Goal: Task Accomplishment & Management: Manage account settings

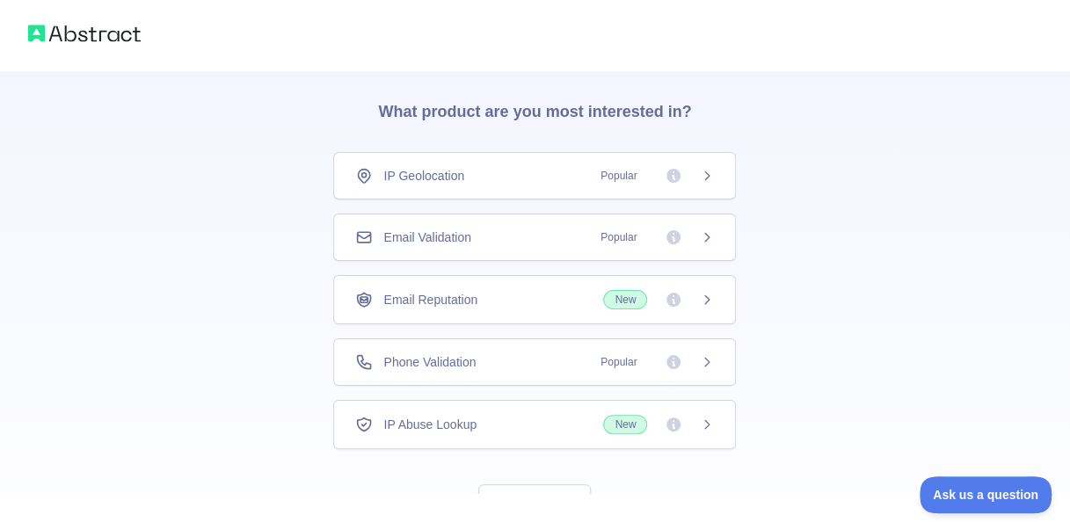
scroll to position [120, 0]
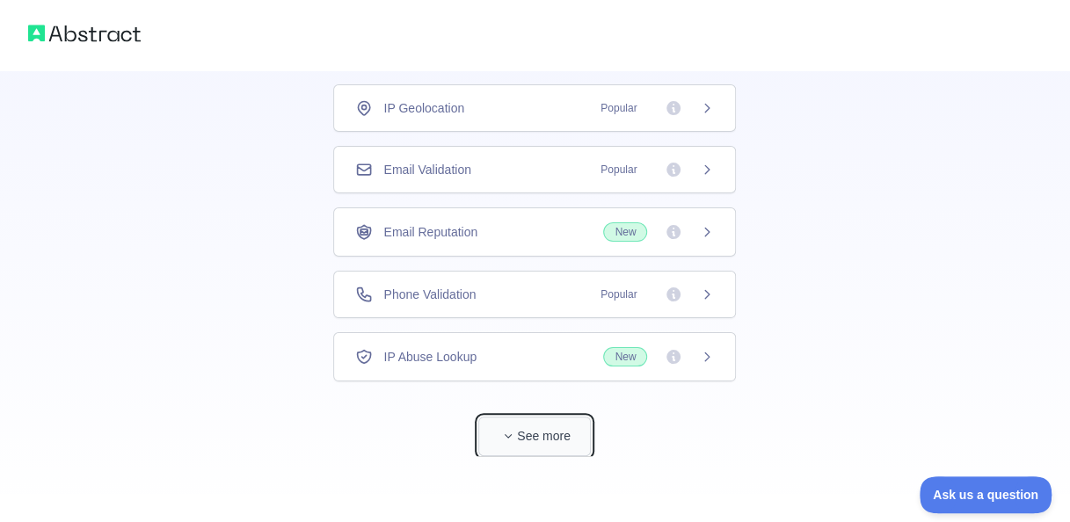
click at [519, 444] on button "See more" at bounding box center [534, 437] width 113 height 40
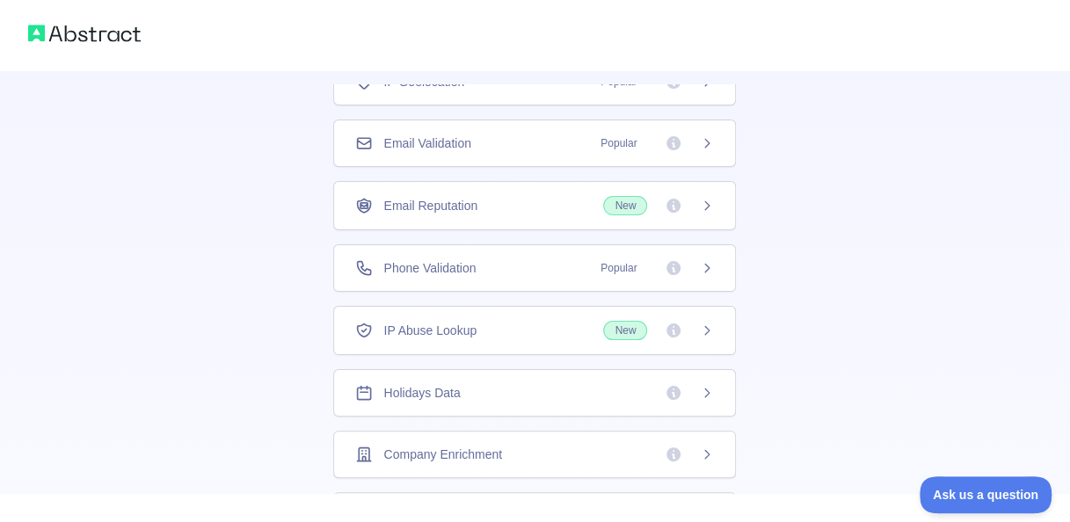
scroll to position [0, 0]
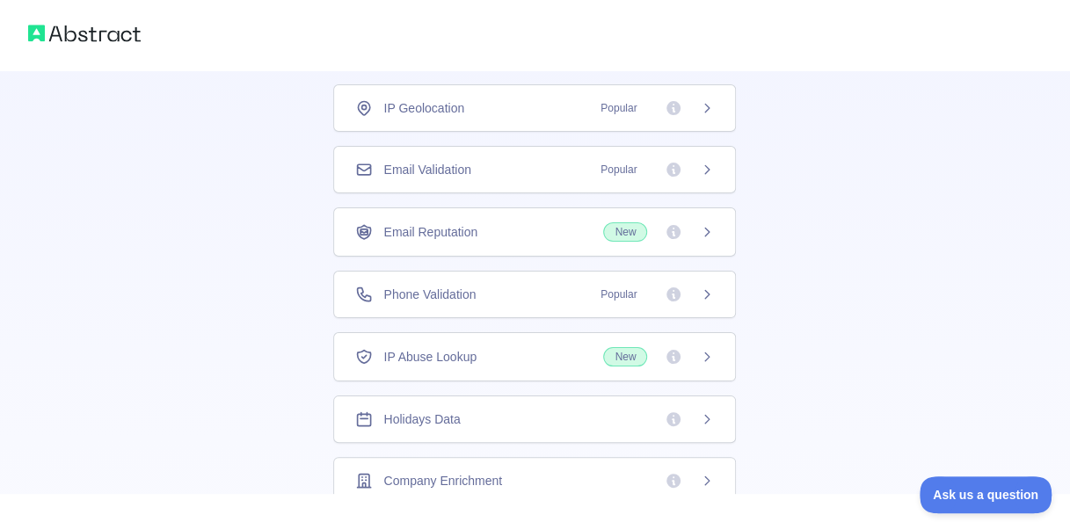
click at [477, 185] on div "Email Validation Popular" at bounding box center [534, 169] width 403 height 47
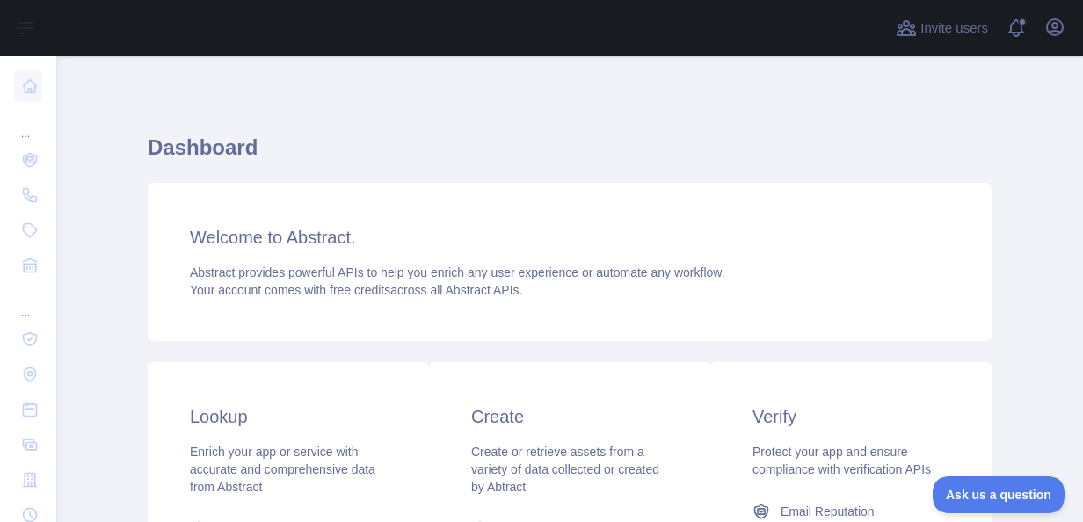
click at [1068, 13] on div "Invite users View notifications Open user menu" at bounding box center [980, 28] width 177 height 56
drag, startPoint x: 1069, startPoint y: 13, endPoint x: 1059, endPoint y: 28, distance: 18.3
click at [1059, 28] on icon "button" at bounding box center [1055, 27] width 21 height 21
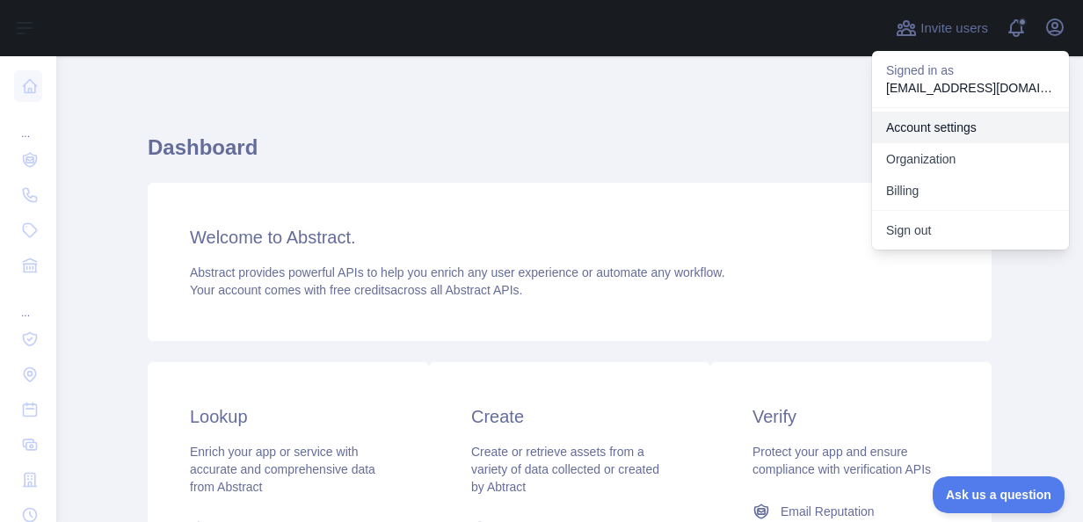
click at [958, 128] on link "Account settings" at bounding box center [970, 128] width 197 height 32
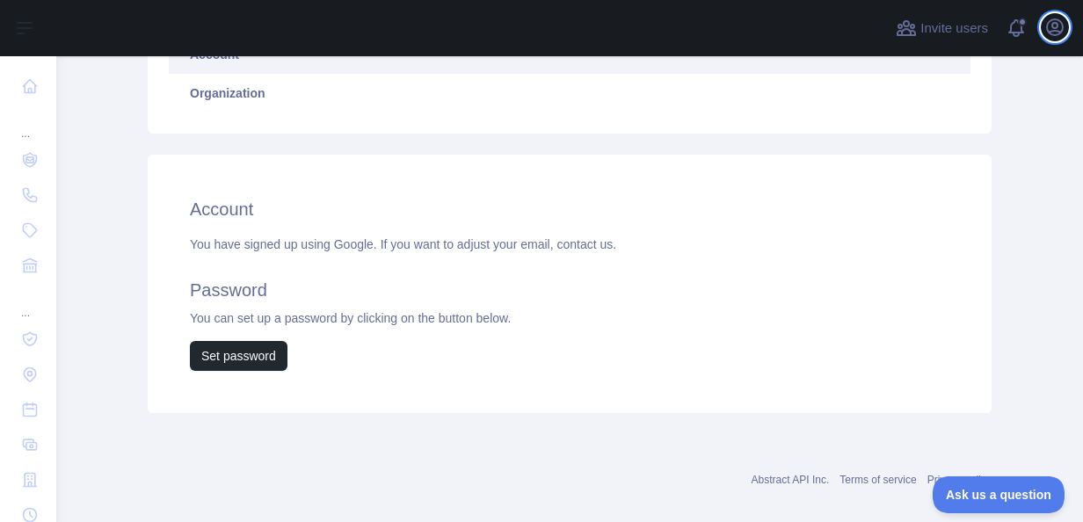
scroll to position [176, 0]
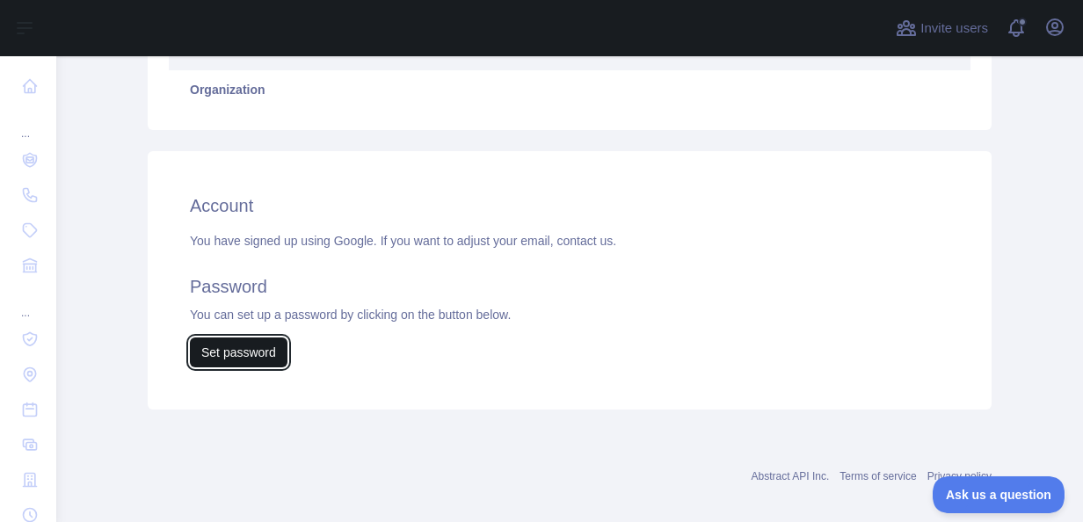
click at [227, 359] on button "Set password" at bounding box center [239, 353] width 98 height 30
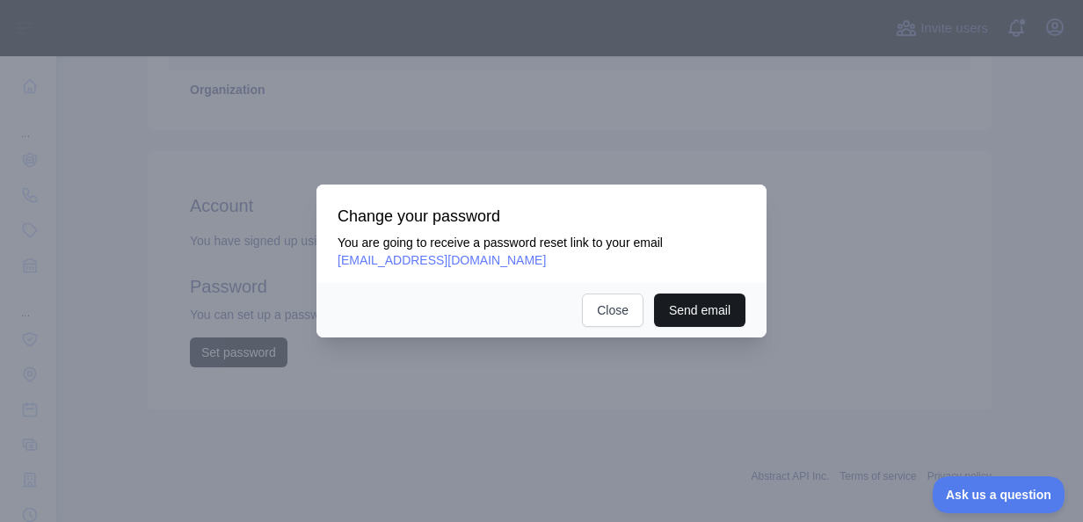
click at [683, 321] on button "Send email" at bounding box center [699, 310] width 91 height 33
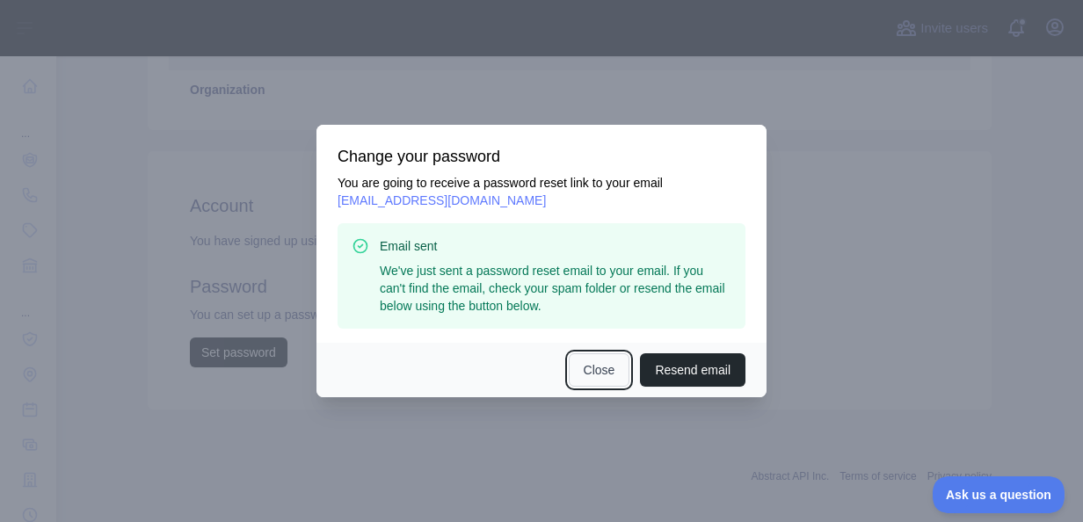
click at [616, 362] on button "Close" at bounding box center [600, 369] width 62 height 33
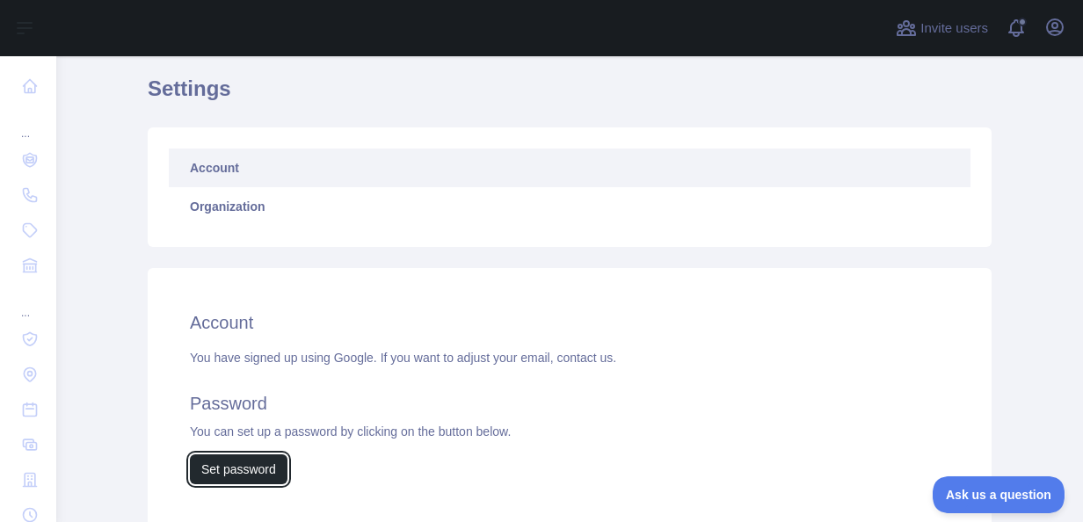
scroll to position [0, 0]
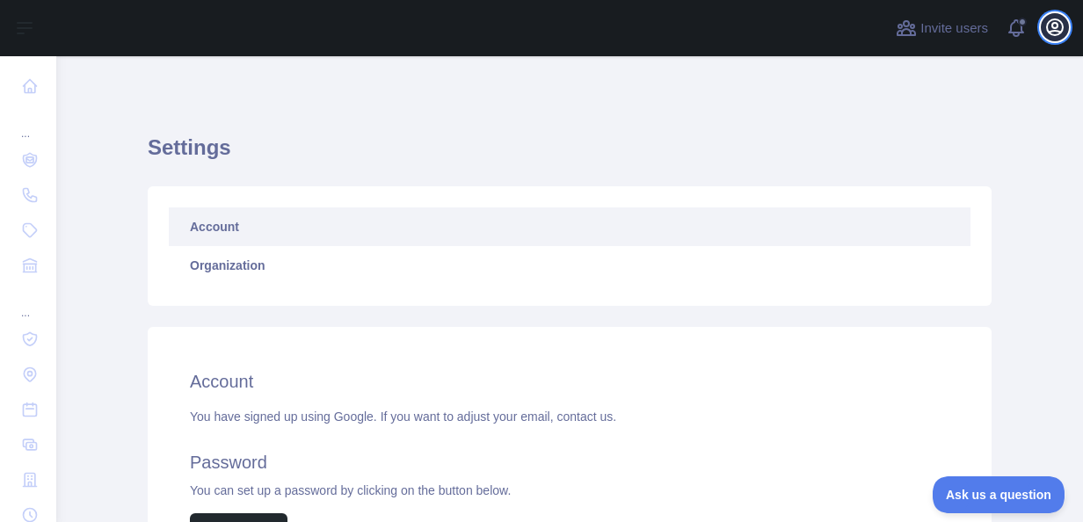
click at [1059, 23] on icon "button" at bounding box center [1055, 27] width 21 height 21
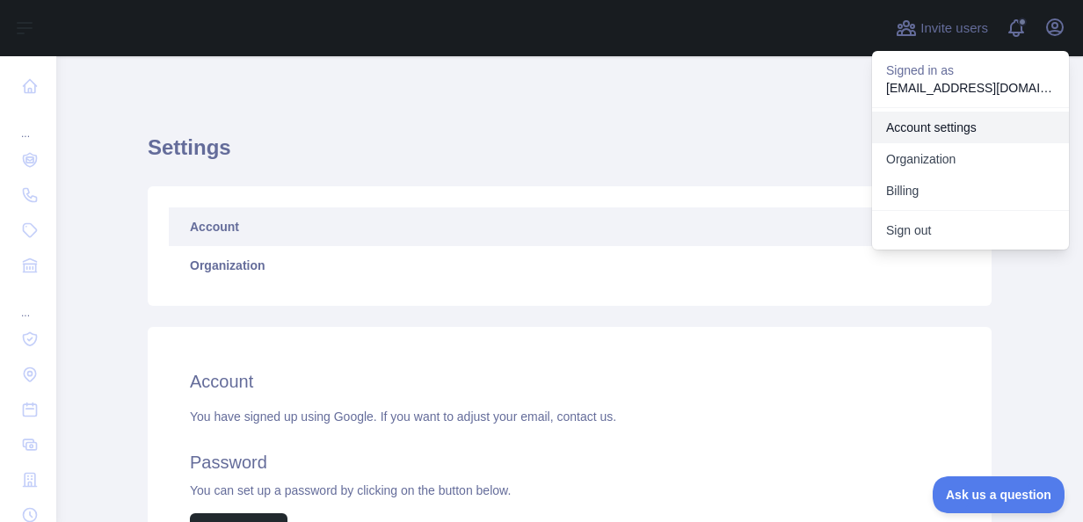
click at [949, 132] on link "Account settings" at bounding box center [970, 128] width 197 height 32
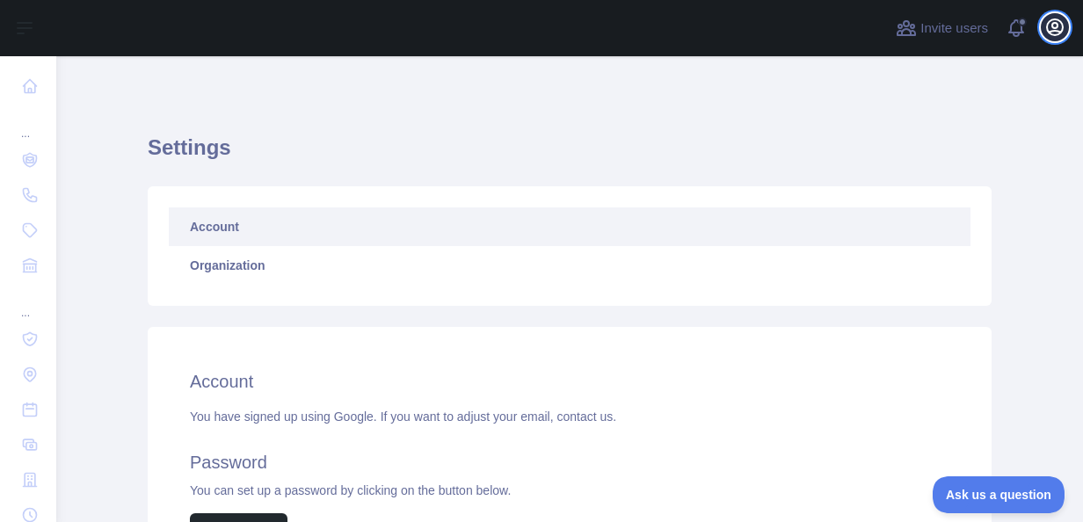
click at [1057, 26] on icon "button" at bounding box center [1055, 27] width 16 height 16
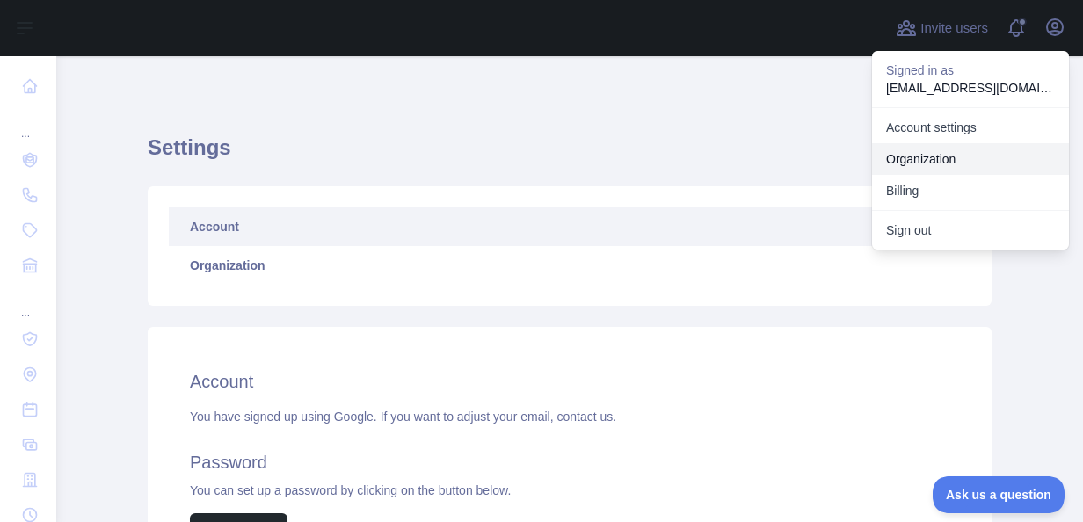
click at [969, 152] on link "Organization" at bounding box center [970, 159] width 197 height 32
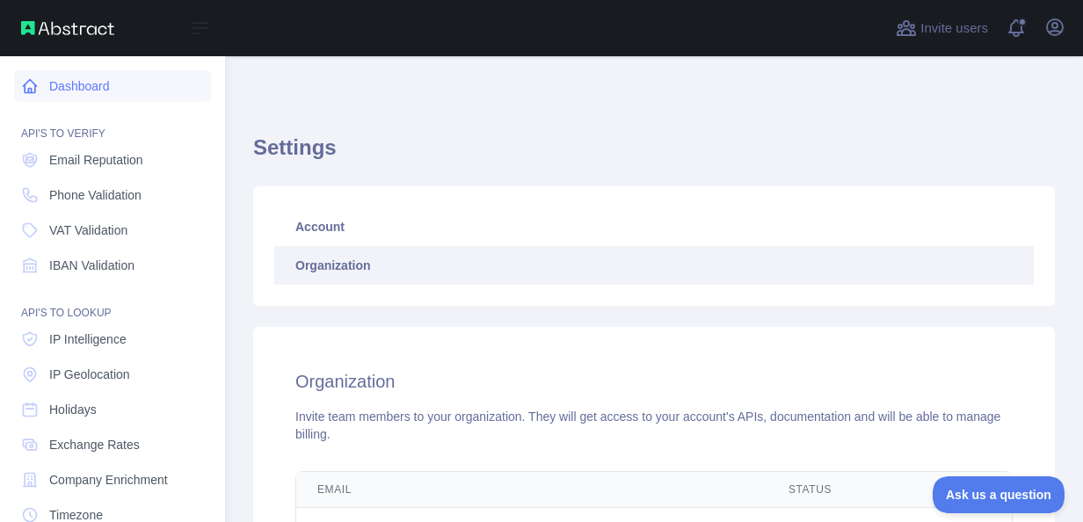
click at [91, 83] on link "Dashboard" at bounding box center [112, 86] width 197 height 32
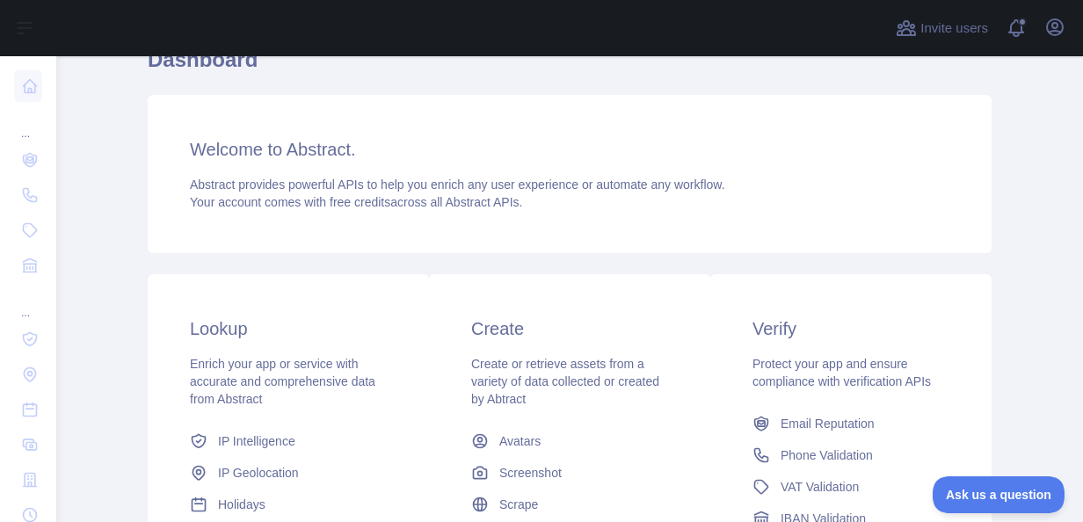
scroll to position [264, 0]
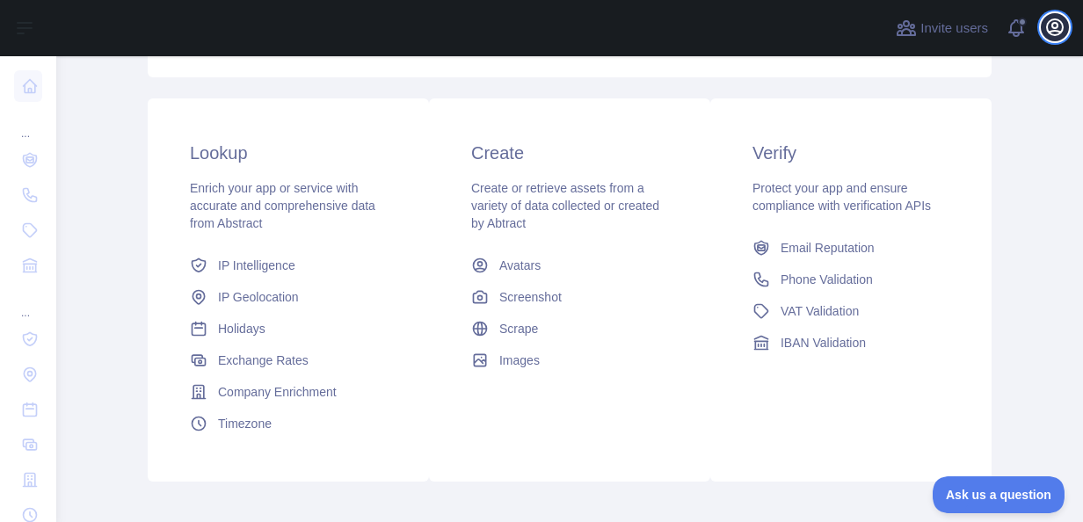
click at [1045, 30] on icon "button" at bounding box center [1055, 27] width 21 height 21
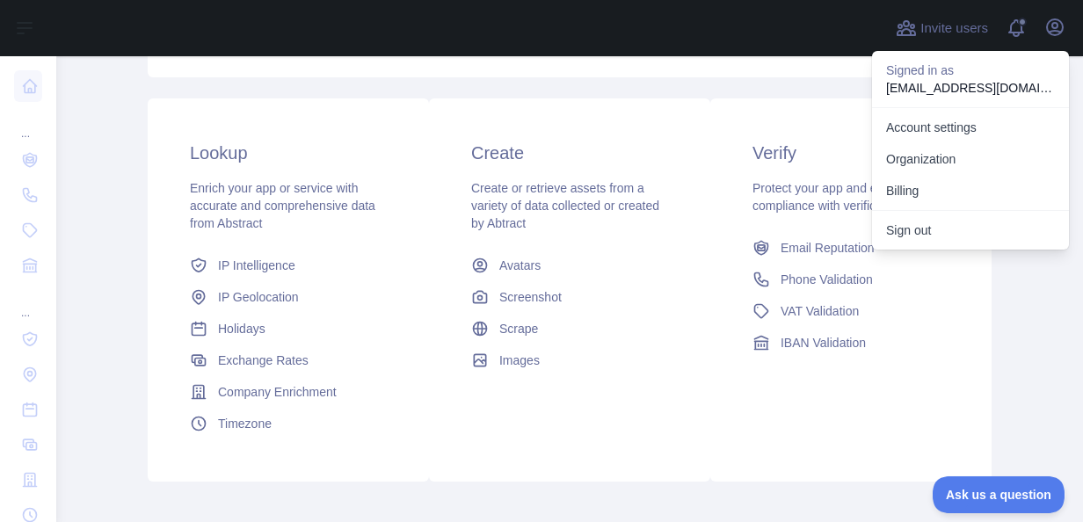
drag, startPoint x: 726, startPoint y: 143, endPoint x: 684, endPoint y: 127, distance: 45.4
click at [725, 142] on div "Verify Protect your app and ensure compliance with verification APIs Email Repu…" at bounding box center [850, 249] width 281 height 302
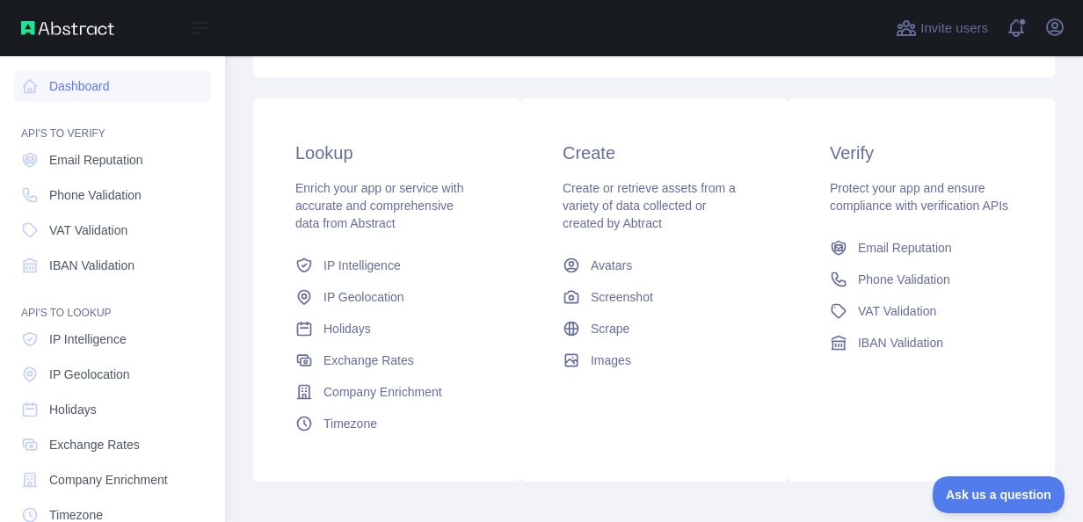
click at [0, 193] on html "Open sidebar Open sidebar Dashboard API'S TO VERIFY Email Reputation Phone Vali…" at bounding box center [541, 261] width 1083 height 522
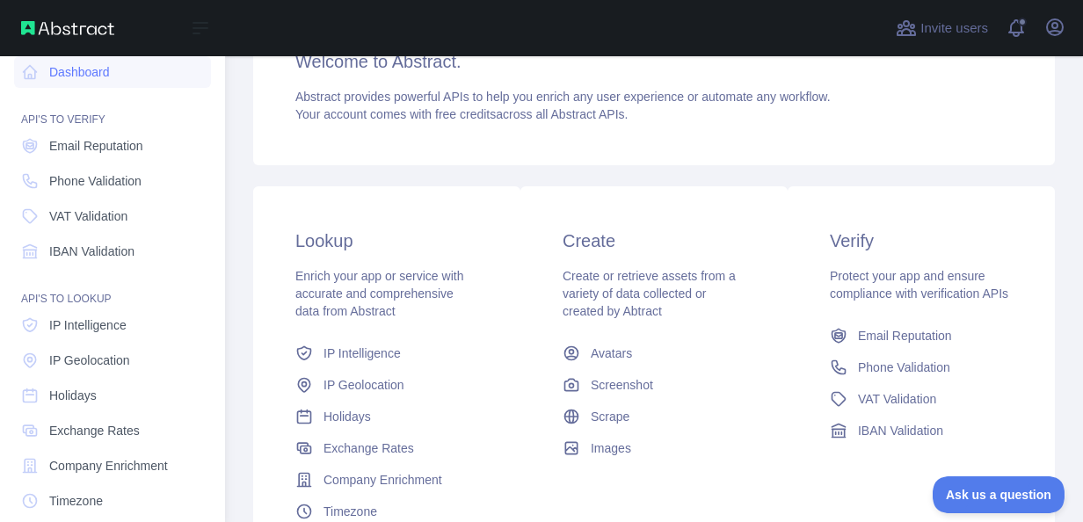
scroll to position [0, 0]
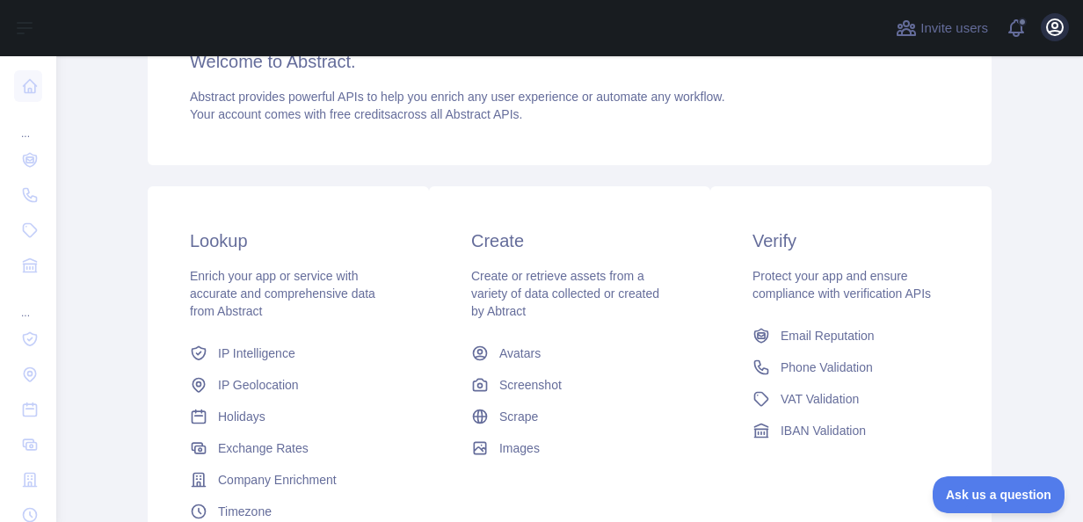
click at [1066, 36] on div "Open user menu" at bounding box center [1055, 28] width 28 height 31
click at [1058, 29] on icon "button" at bounding box center [1055, 27] width 21 height 21
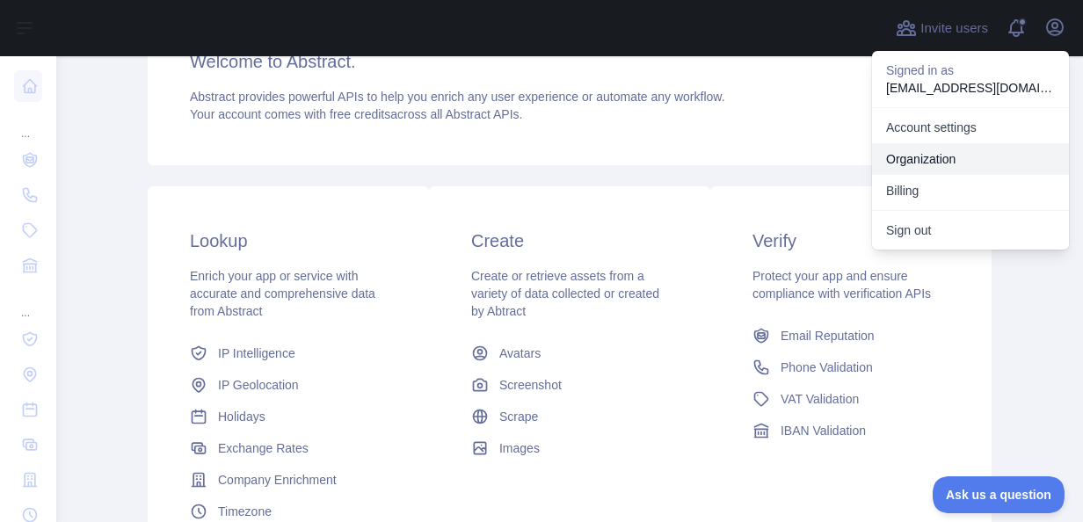
click at [939, 157] on link "Organization" at bounding box center [970, 159] width 197 height 32
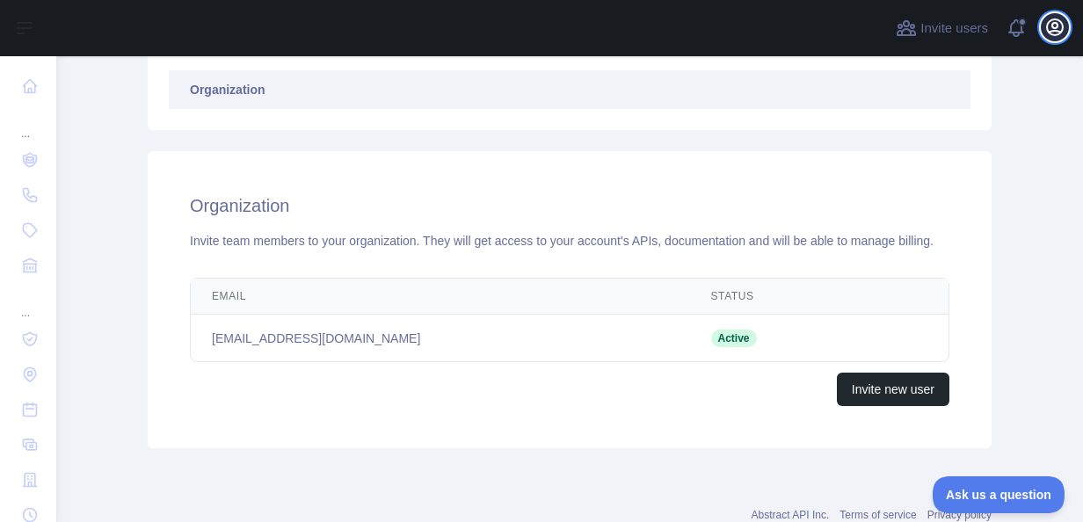
click at [1065, 25] on button "Open user menu" at bounding box center [1055, 27] width 28 height 28
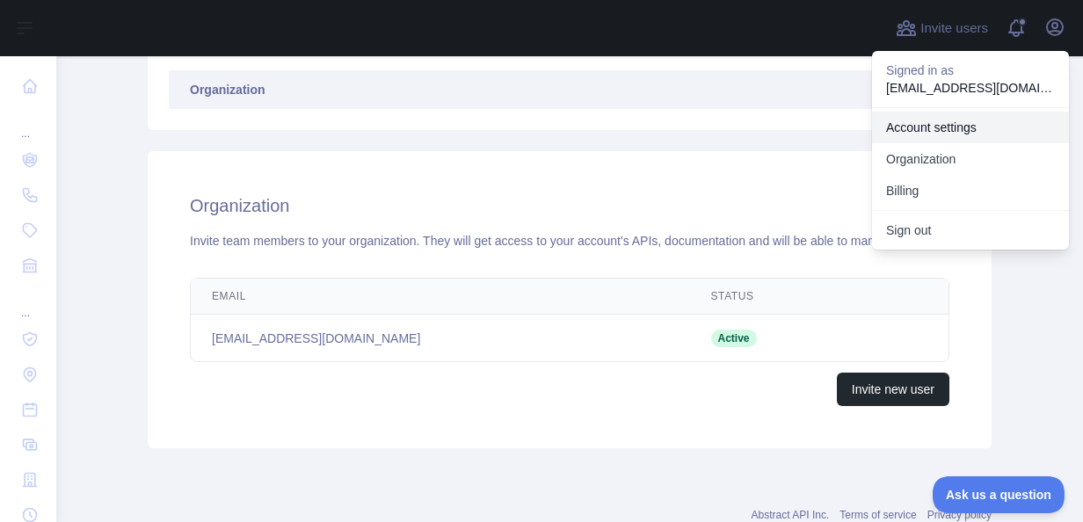
click at [954, 124] on link "Account settings" at bounding box center [970, 128] width 197 height 32
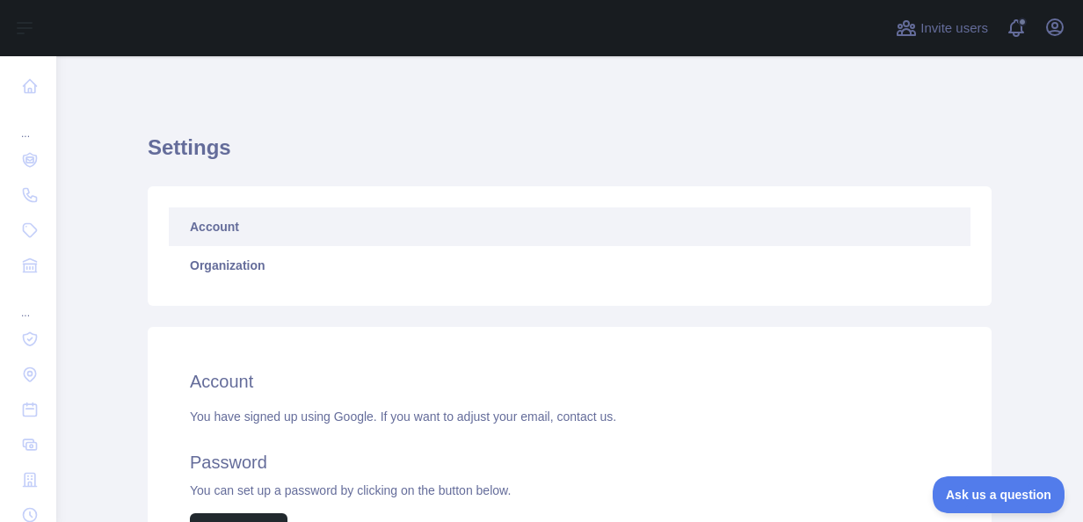
click at [453, 234] on link "Account" at bounding box center [570, 227] width 802 height 39
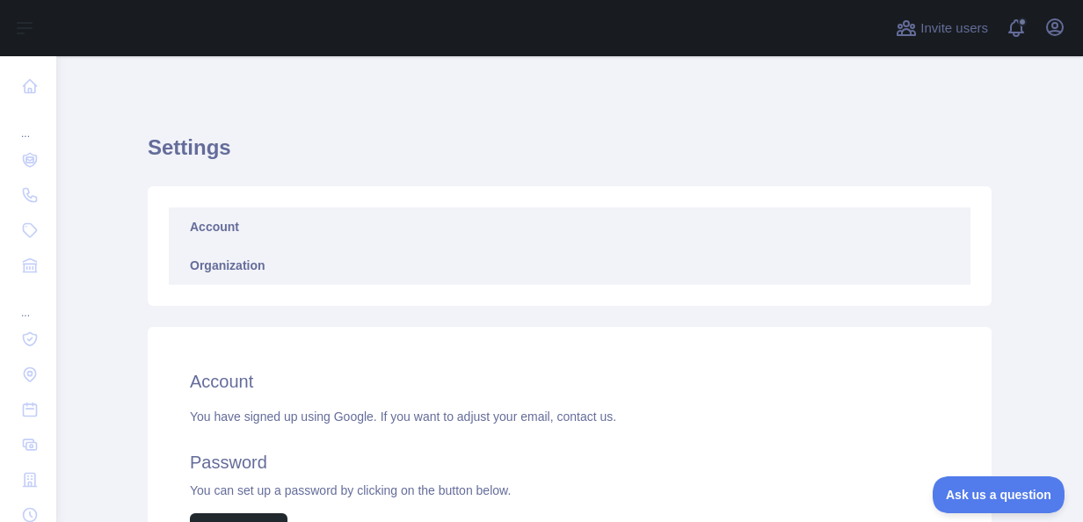
click at [443, 262] on link "Organization" at bounding box center [570, 265] width 802 height 39
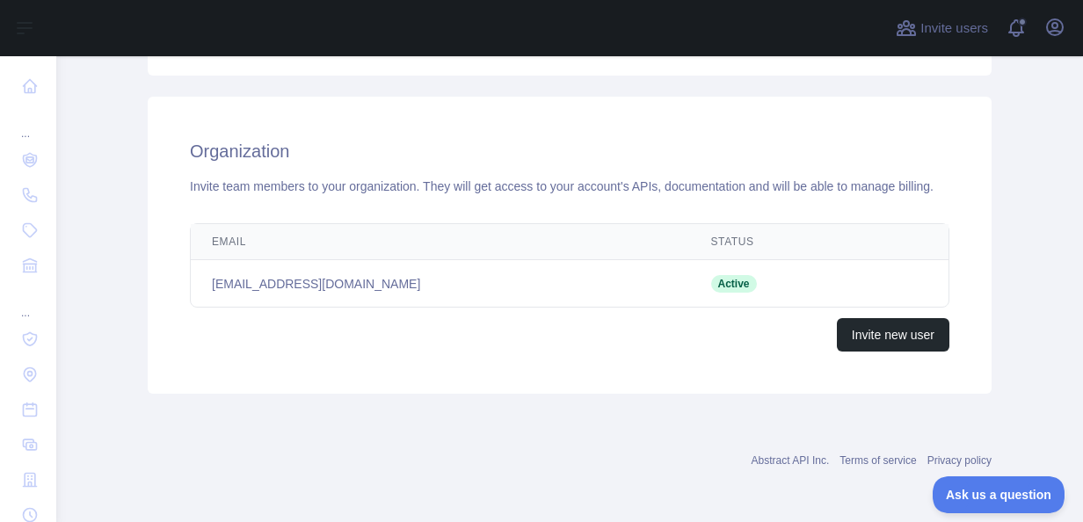
scroll to position [230, 0]
click at [916, 339] on button "Invite new user" at bounding box center [893, 334] width 113 height 33
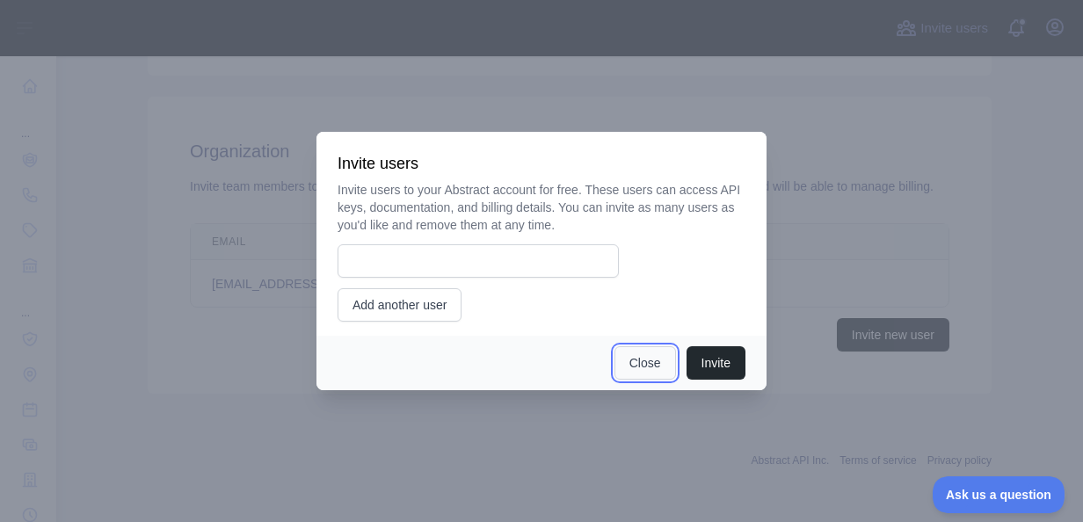
click at [626, 359] on button "Close" at bounding box center [646, 362] width 62 height 33
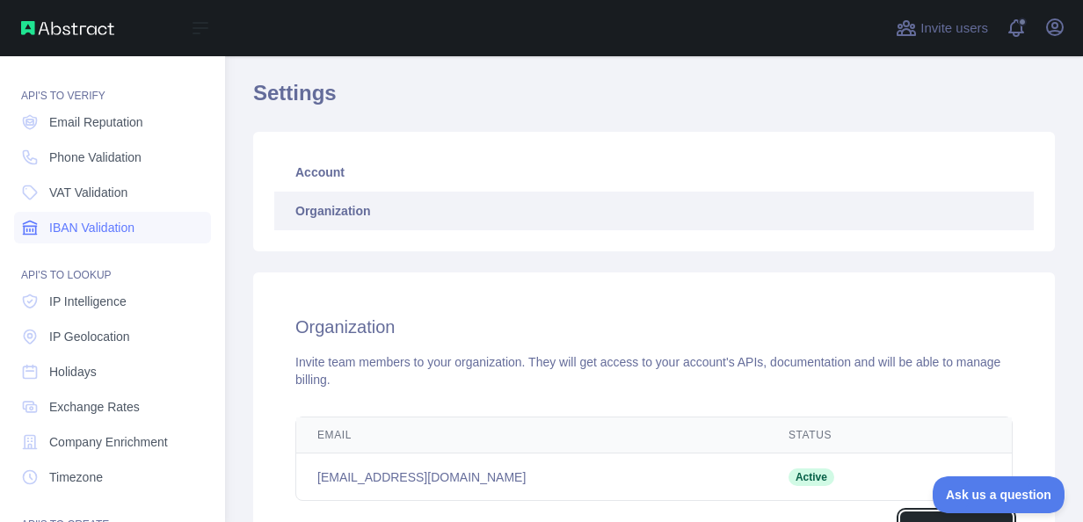
scroll to position [0, 0]
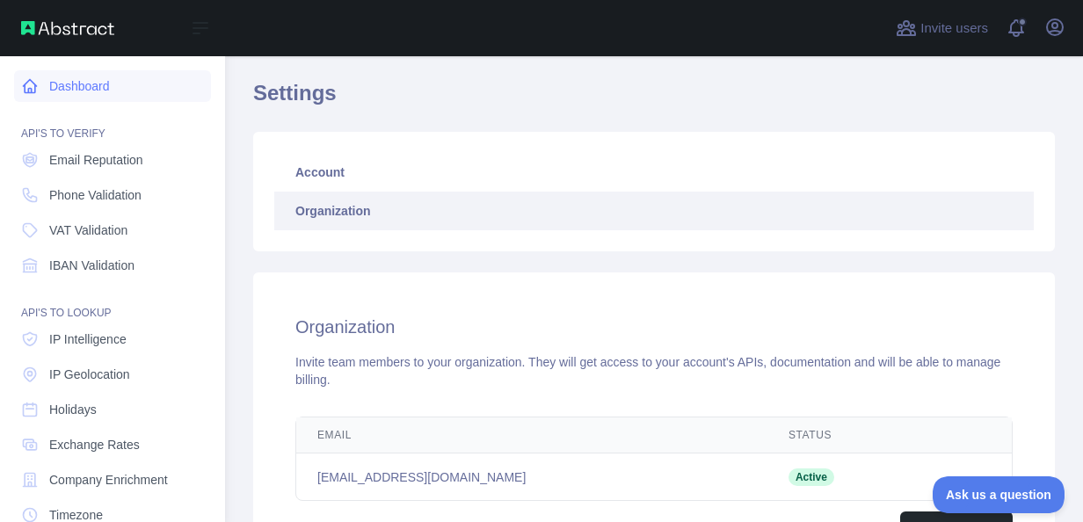
click at [122, 98] on link "Dashboard" at bounding box center [112, 86] width 197 height 32
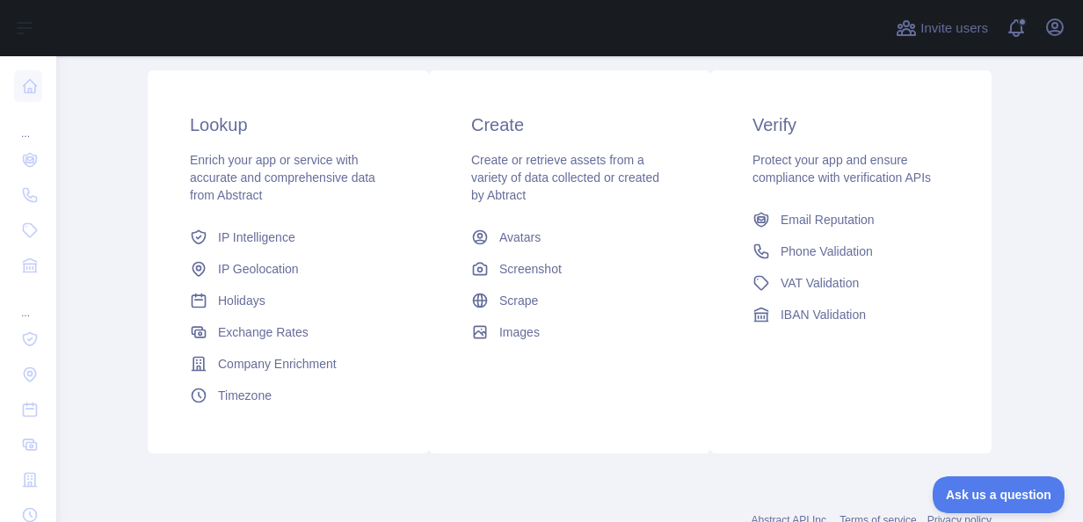
scroll to position [318, 0]
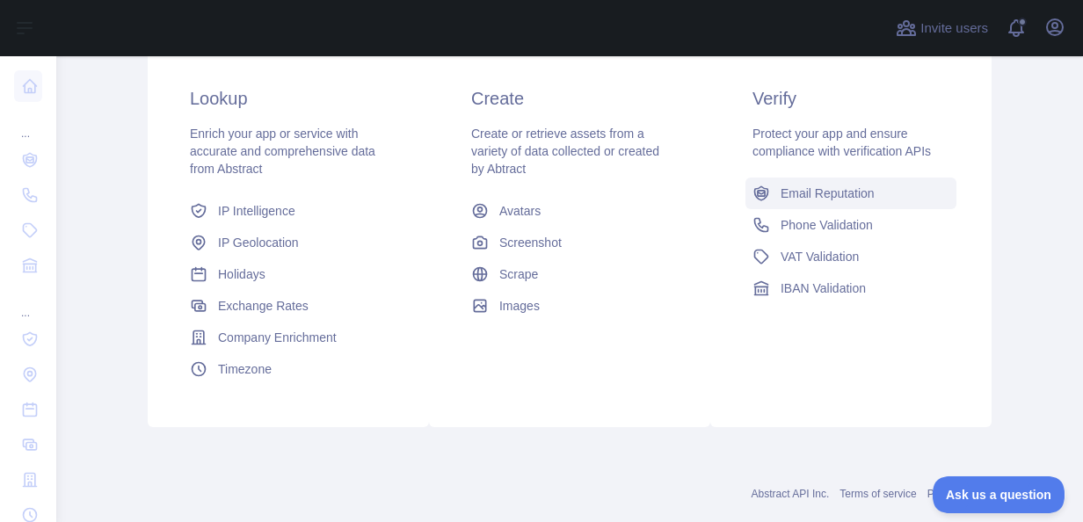
click at [820, 185] on span "Email Reputation" at bounding box center [828, 194] width 94 height 18
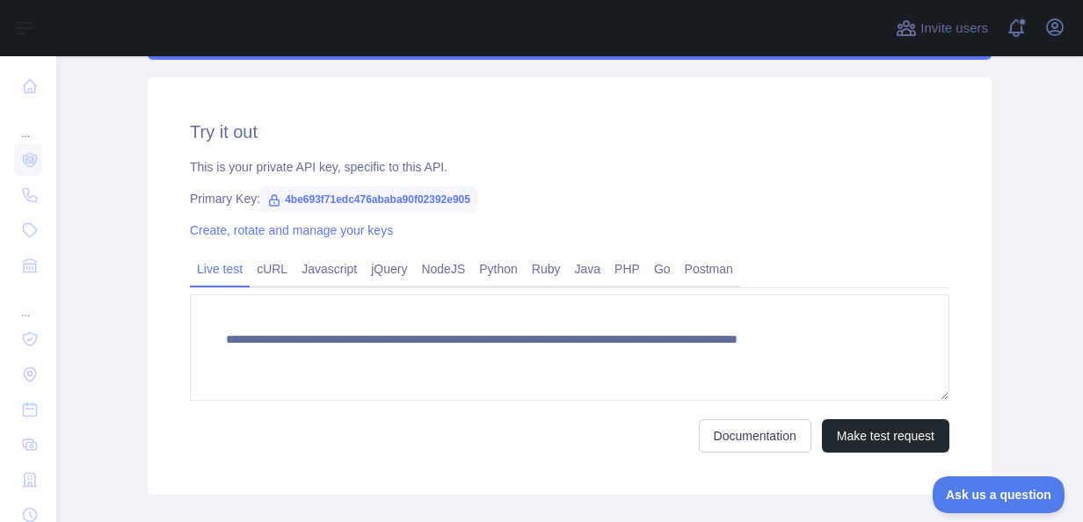
scroll to position [616, 0]
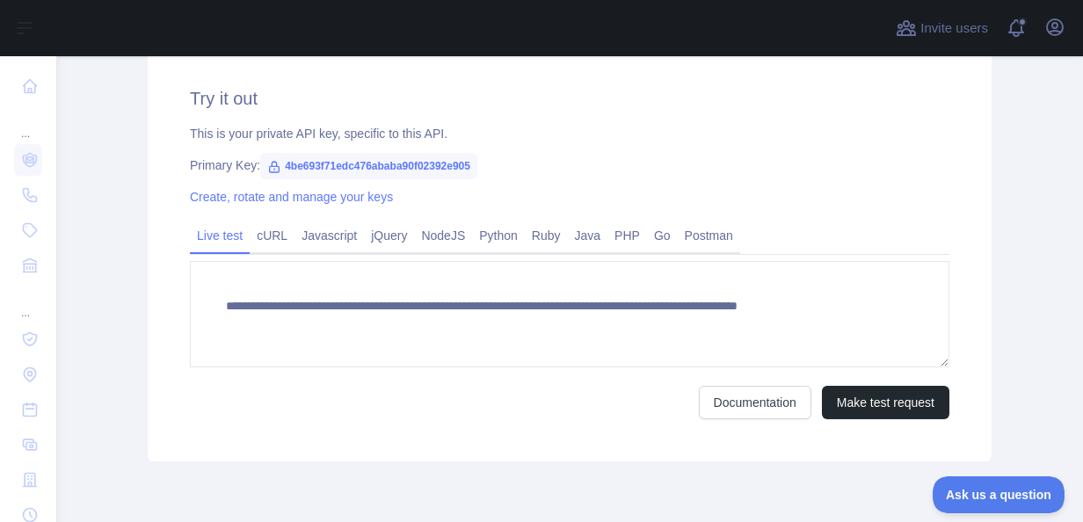
click at [314, 167] on span "4be693f71edc476ababa90f02392e905" at bounding box center [368, 166] width 217 height 26
click at [319, 169] on span "4be693f71edc476ababa90f02392e905" at bounding box center [368, 166] width 217 height 26
click at [317, 166] on span "4be693f71edc476ababa90f02392e905" at bounding box center [368, 166] width 217 height 26
click at [324, 169] on span "4be693f71edc476ababa90f02392e905" at bounding box center [368, 166] width 217 height 26
click at [293, 164] on span "4be693f71edc476ababa90f02392e905" at bounding box center [368, 166] width 217 height 26
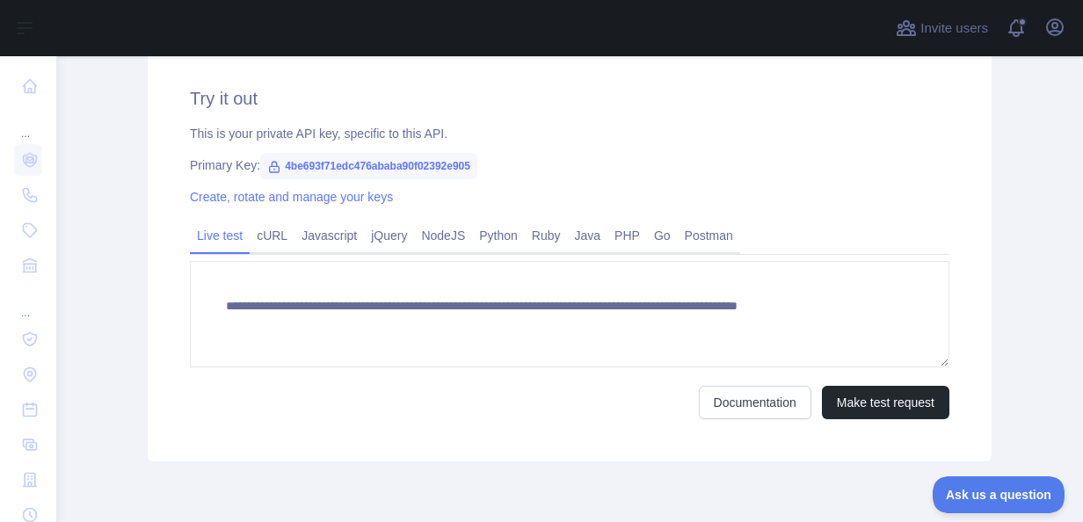
drag, startPoint x: 293, startPoint y: 164, endPoint x: 283, endPoint y: 172, distance: 12.5
click at [283, 172] on span "4be693f71edc476ababa90f02392e905" at bounding box center [368, 166] width 217 height 26
drag, startPoint x: 271, startPoint y: 171, endPoint x: 467, endPoint y: 173, distance: 196.1
click at [467, 173] on span "4be693f71edc476ababa90f02392e905" at bounding box center [368, 166] width 217 height 26
copy span "4be693f71edc476ababa90f02392e905"
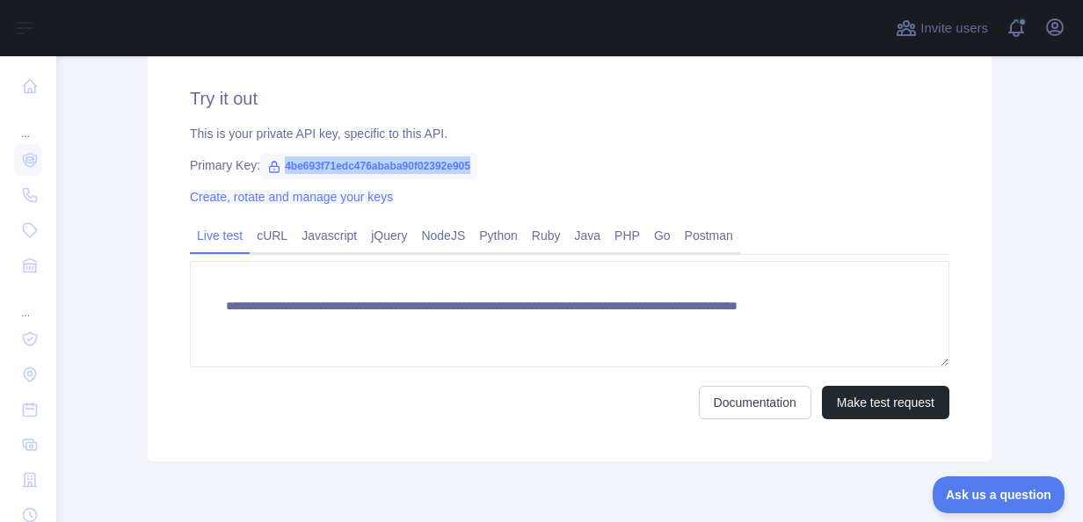
copy span "4be693f71edc476ababa90f02392e905"
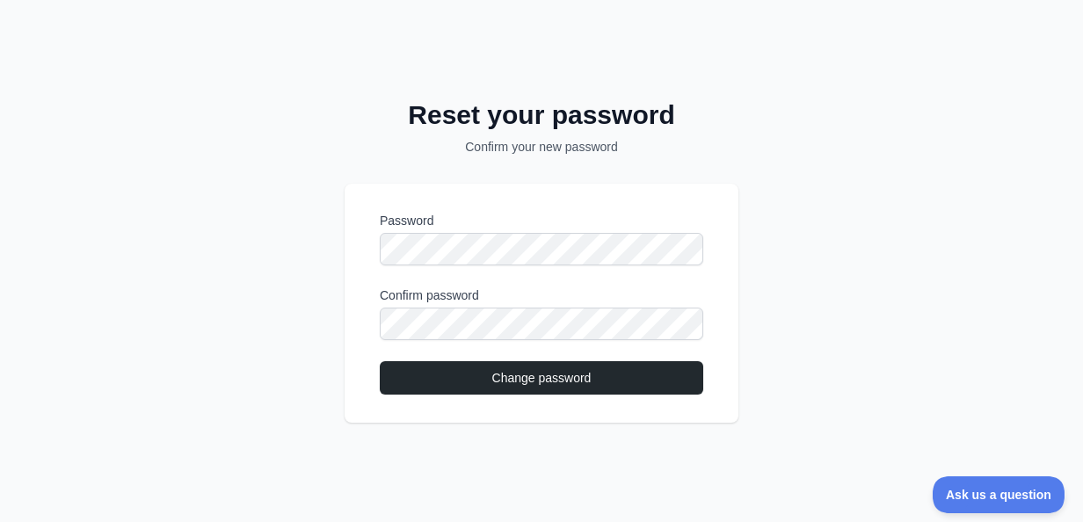
click at [423, 351] on form "Password Confirm password Change password" at bounding box center [542, 304] width 324 height 184
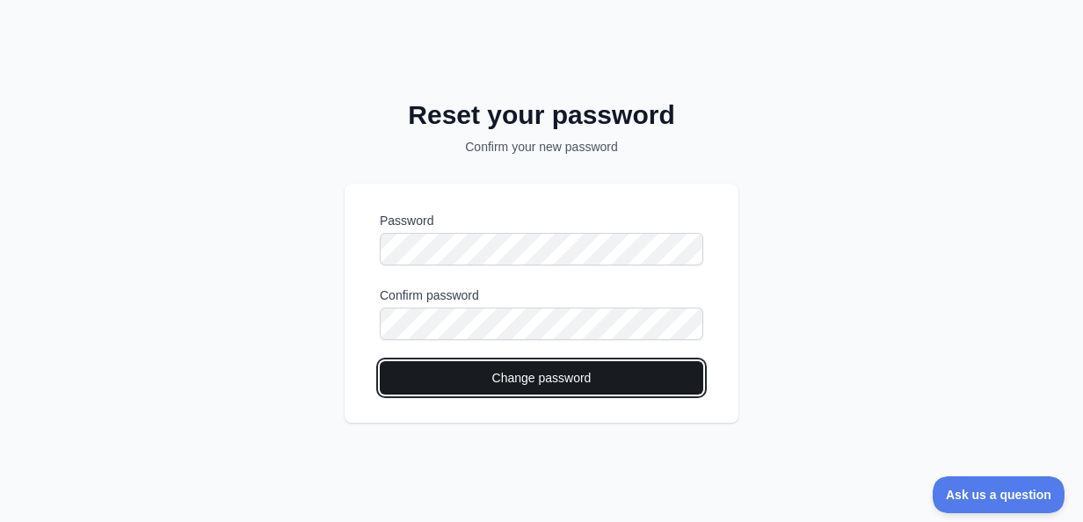
click at [420, 362] on button "Change password" at bounding box center [542, 377] width 324 height 33
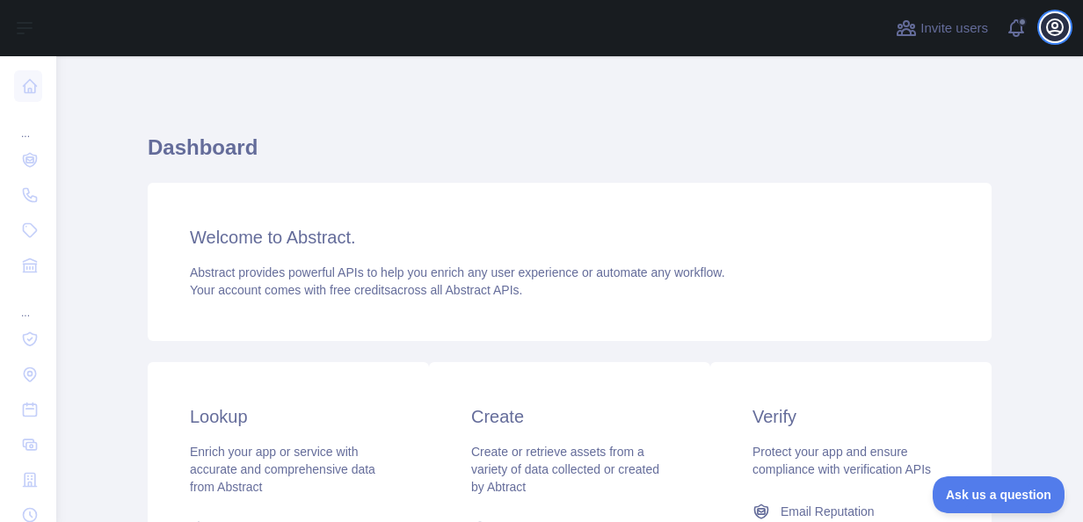
click at [1053, 30] on icon "button" at bounding box center [1055, 27] width 16 height 16
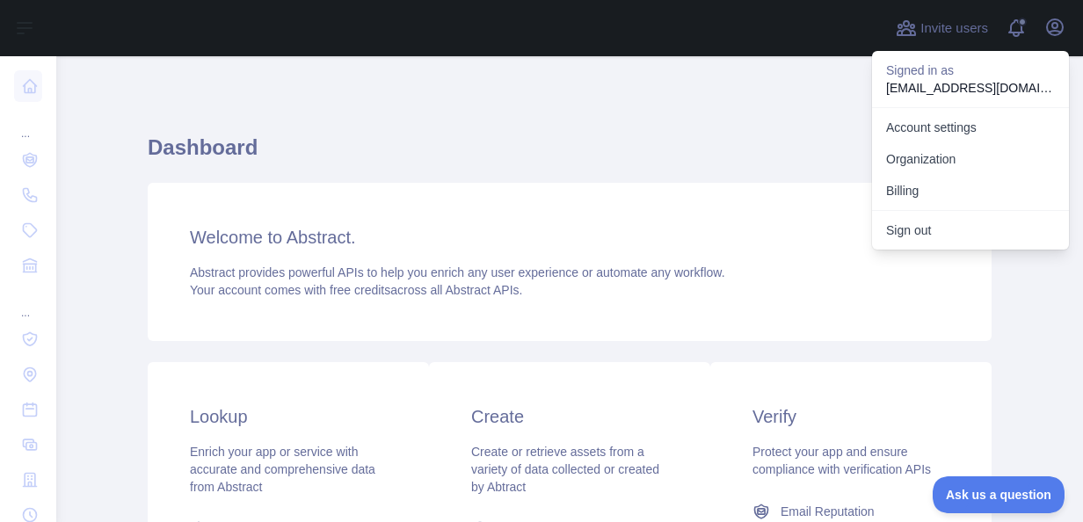
click at [946, 81] on p "nthoanganh27599@gmail.com" at bounding box center [970, 88] width 169 height 18
click at [918, 130] on link "Account settings" at bounding box center [970, 128] width 197 height 32
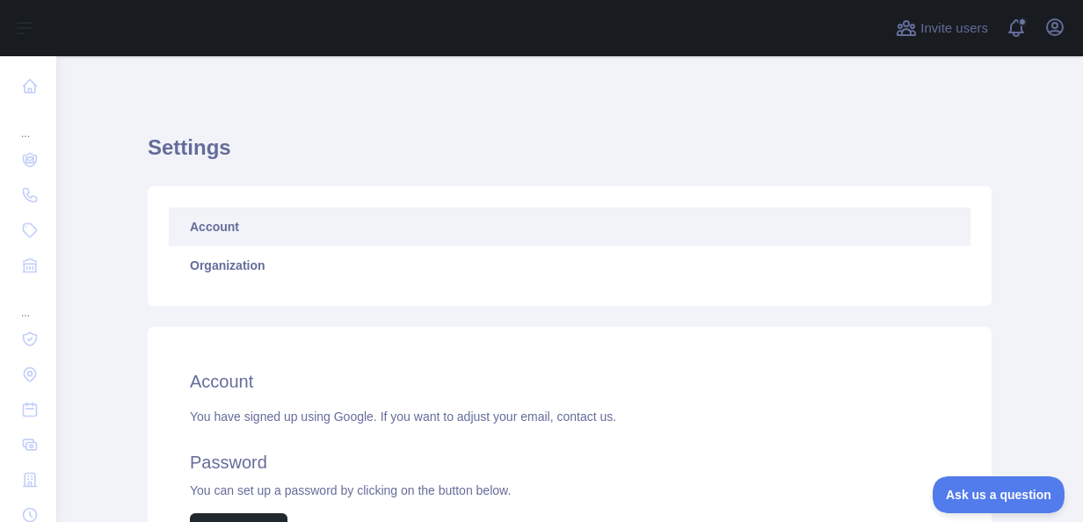
click at [1076, 23] on div "Invite users View notifications Open user menu" at bounding box center [569, 28] width 1027 height 56
click at [1062, 25] on icon "button" at bounding box center [1055, 27] width 16 height 16
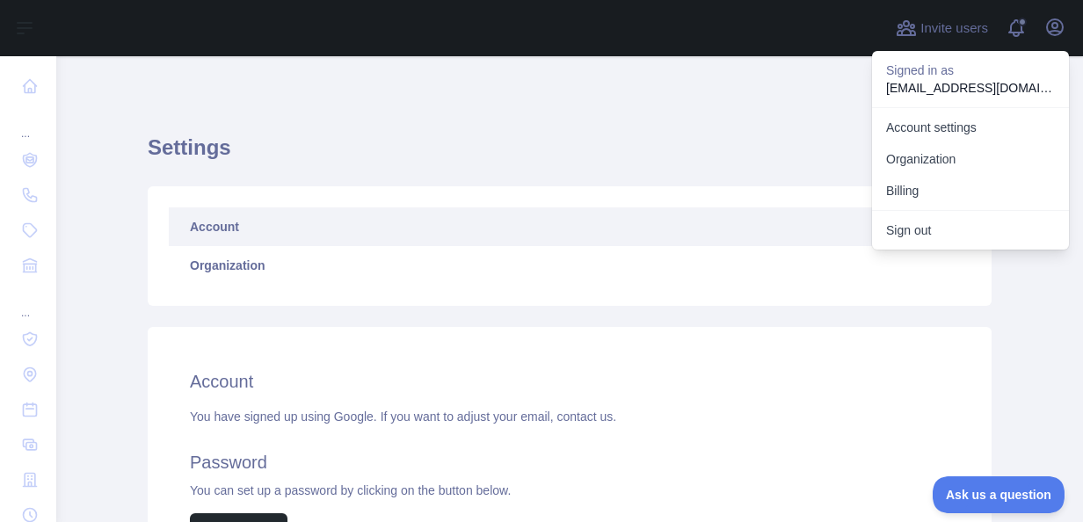
click at [812, 183] on div "Account Organization Account You have signed up using Google. If you want to ad…" at bounding box center [569, 386] width 865 height 420
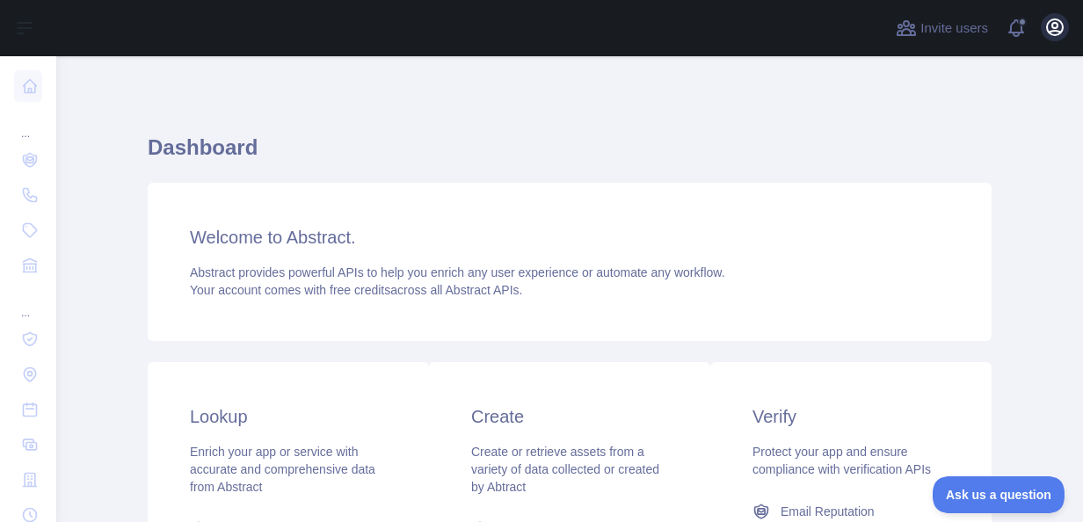
click at [1067, 18] on div "Open user menu" at bounding box center [1055, 28] width 28 height 31
click at [1061, 22] on icon "button" at bounding box center [1055, 27] width 16 height 16
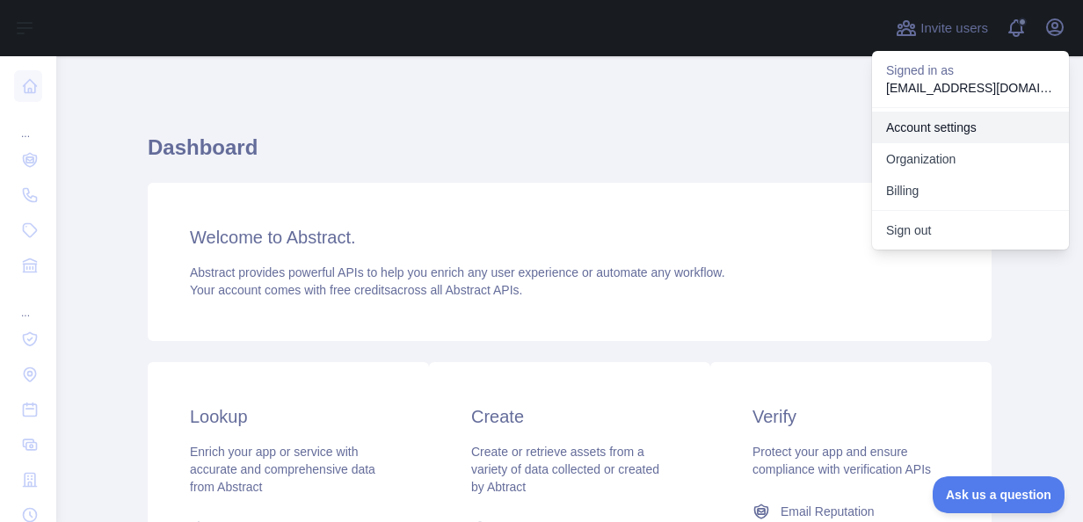
click at [909, 130] on link "Account settings" at bounding box center [970, 128] width 197 height 32
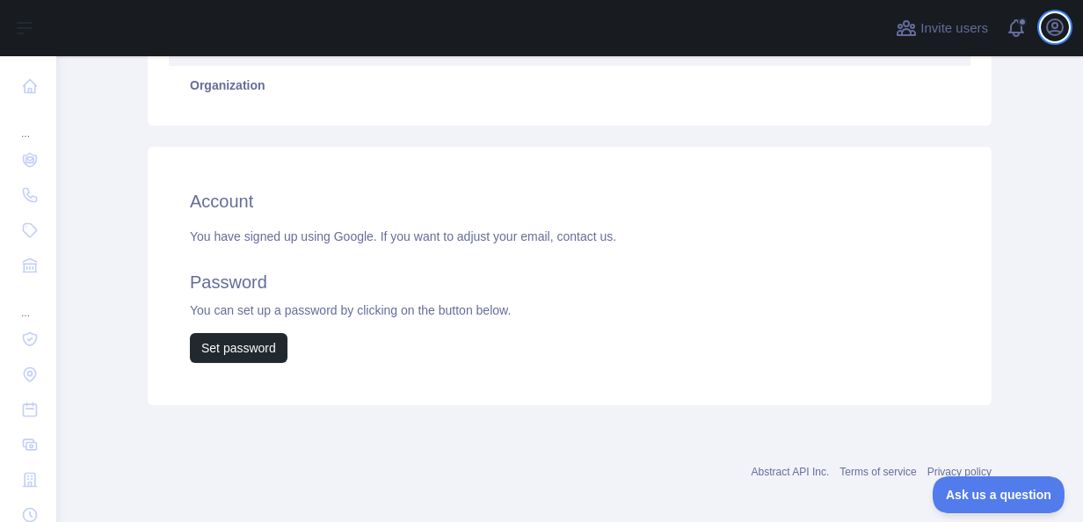
scroll to position [193, 0]
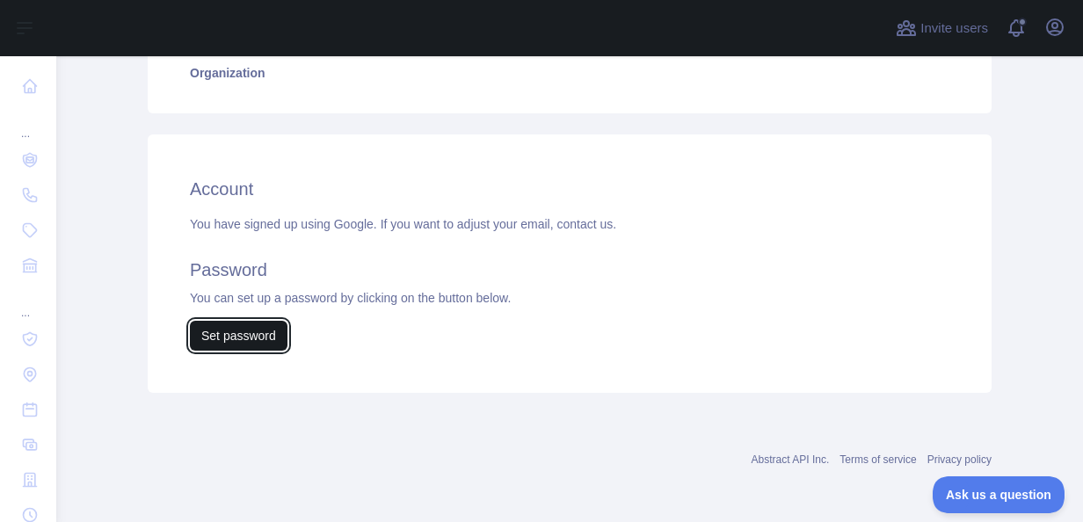
click at [212, 333] on button "Set password" at bounding box center [239, 336] width 98 height 30
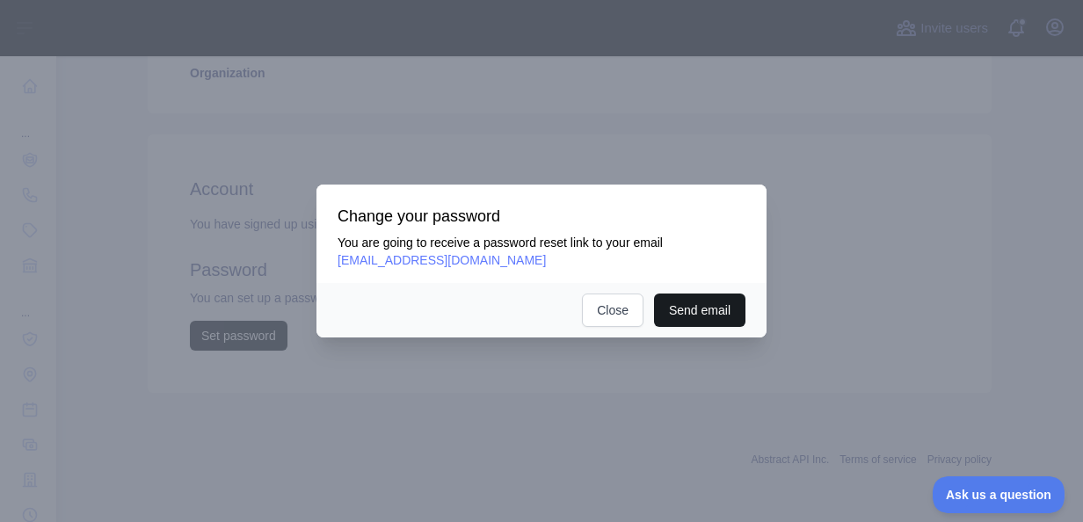
click at [656, 320] on button "Send email" at bounding box center [699, 310] width 91 height 33
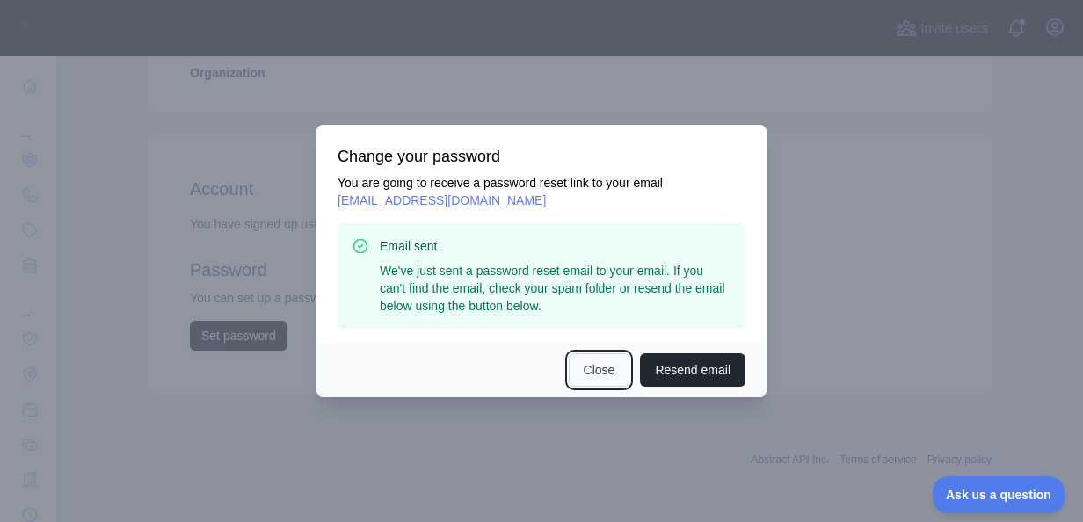
click at [576, 365] on button "Close" at bounding box center [600, 369] width 62 height 33
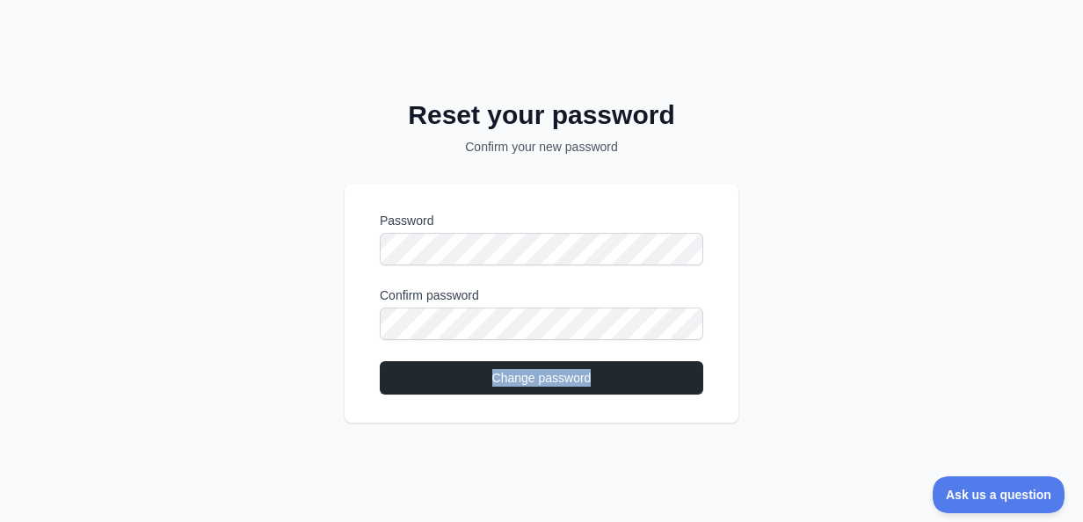
click at [379, 397] on div "Password Confirm password Change password" at bounding box center [542, 304] width 394 height 240
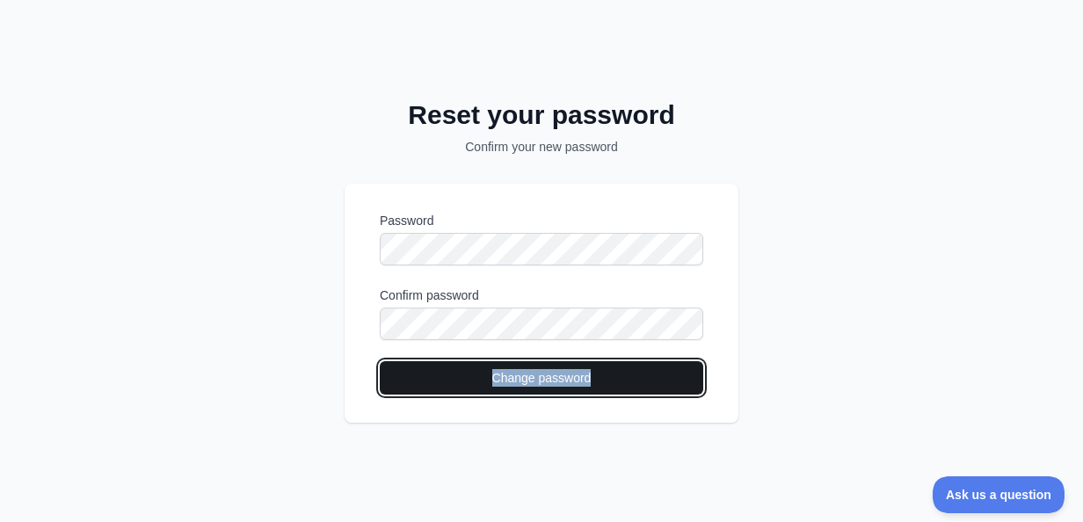
click at [471, 388] on button "Change password" at bounding box center [542, 377] width 324 height 33
